Goal: Transaction & Acquisition: Purchase product/service

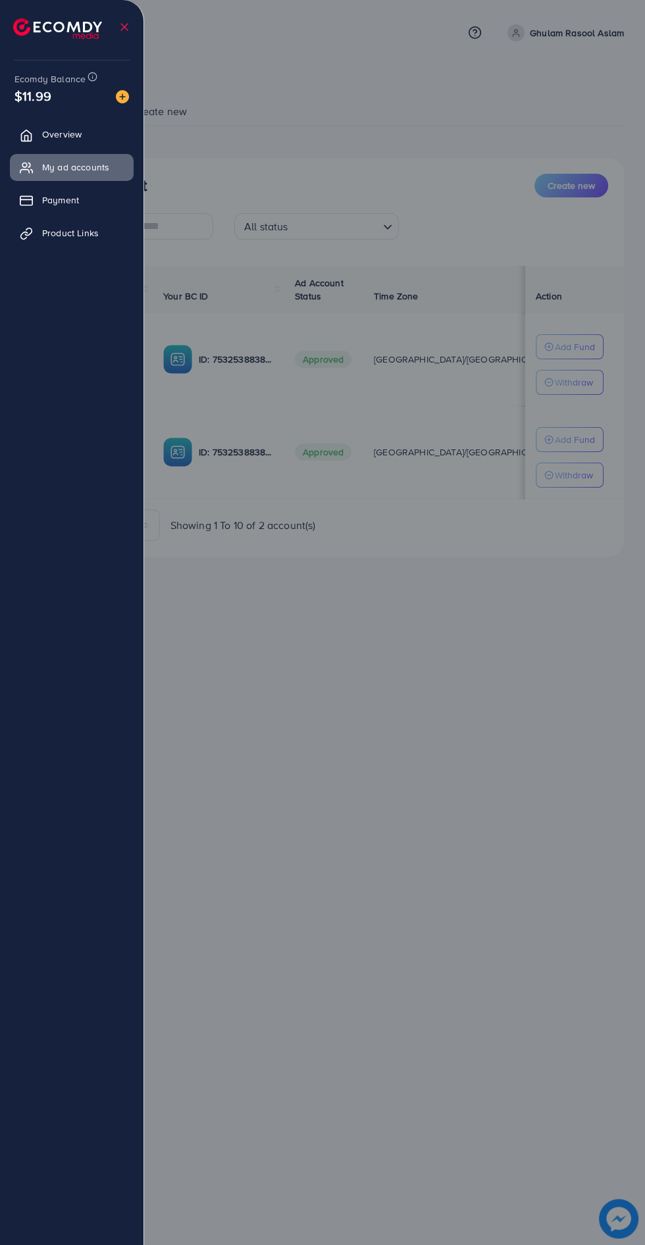
click at [122, 92] on img at bounding box center [122, 96] width 13 height 13
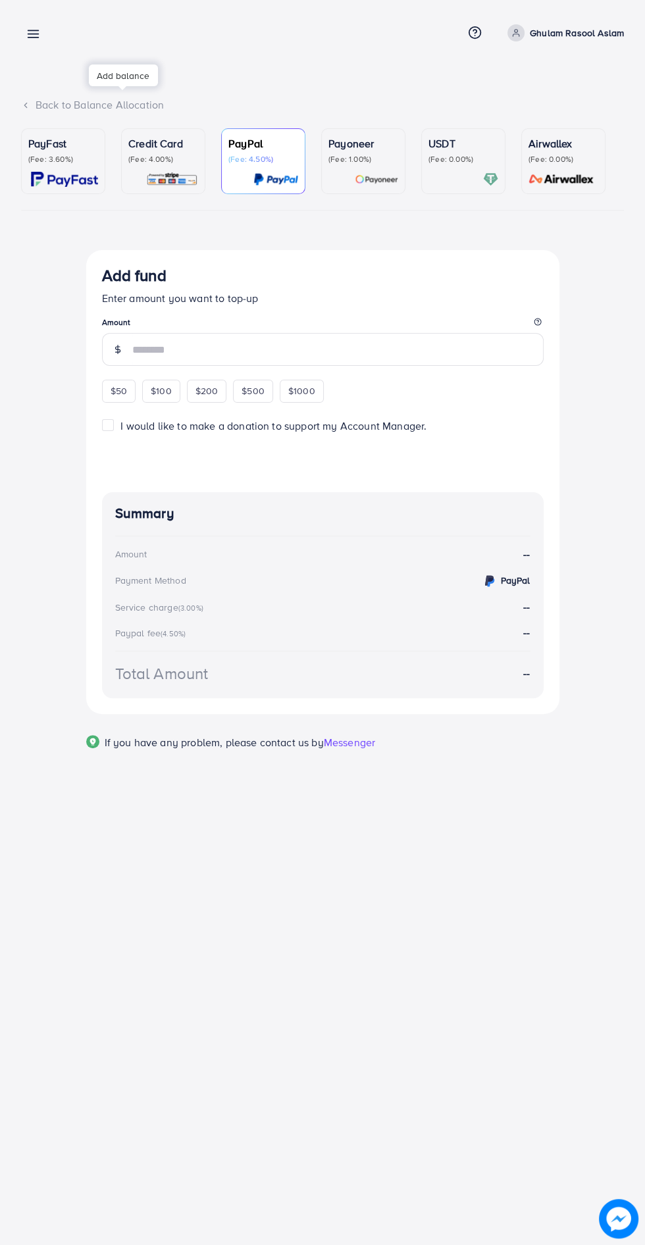
click at [67, 154] on p "(Fee: 3.60%)" at bounding box center [63, 159] width 70 height 11
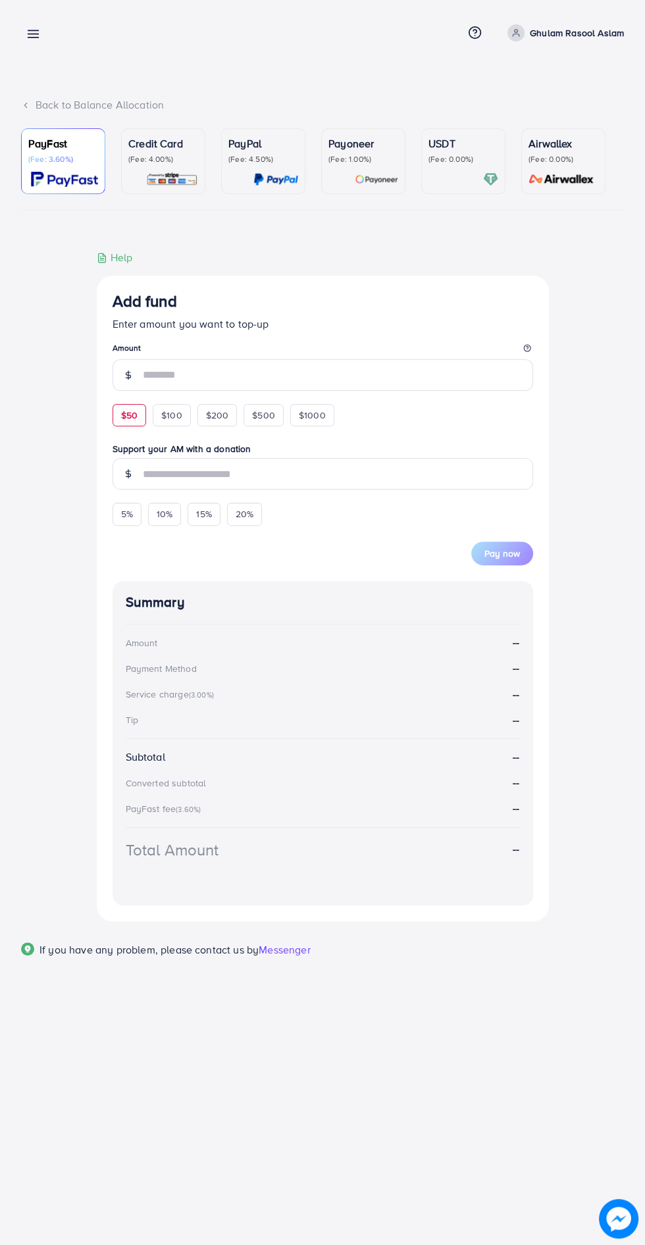
click at [129, 417] on span "$50" at bounding box center [129, 415] width 16 height 13
type input "**"
